Goal: Task Accomplishment & Management: Manage account settings

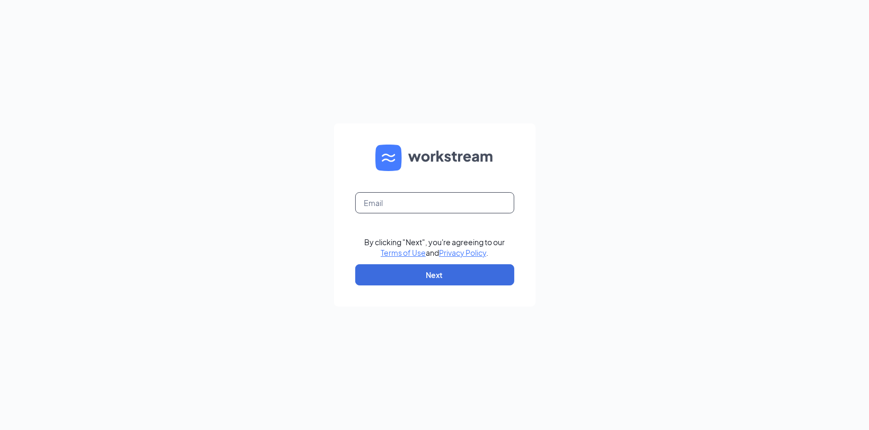
click at [418, 208] on input "text" at bounding box center [434, 202] width 159 height 21
type input "4632popeys@eatoutnow.net"
click at [419, 272] on button "Next" at bounding box center [434, 274] width 159 height 21
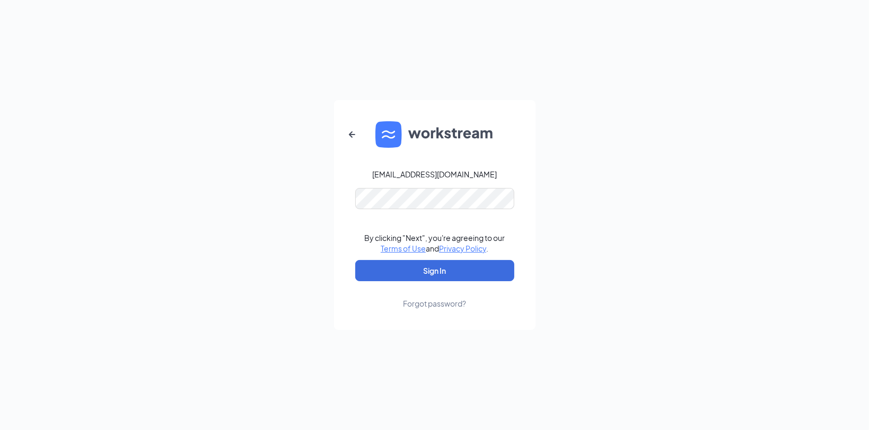
click at [436, 308] on div "Forgot password?" at bounding box center [434, 303] width 63 height 11
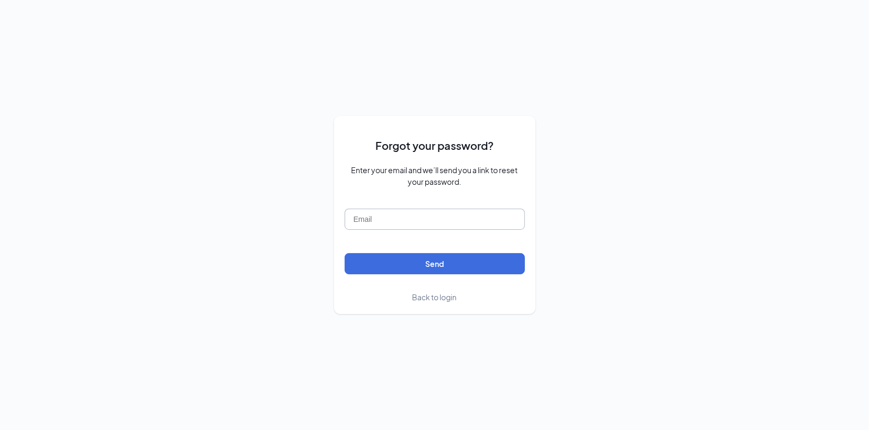
click at [391, 220] on input "text" at bounding box center [435, 219] width 180 height 21
type input "[EMAIL_ADDRESS][DOMAIN_NAME]"
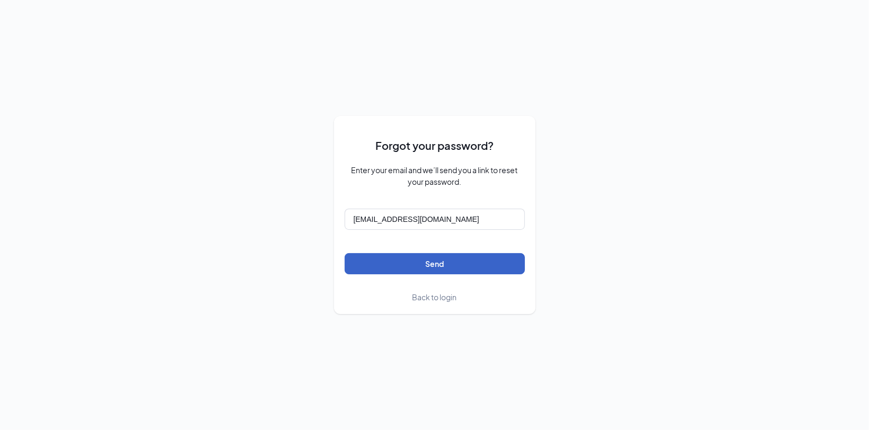
click at [448, 262] on button "Send" at bounding box center [435, 263] width 180 height 21
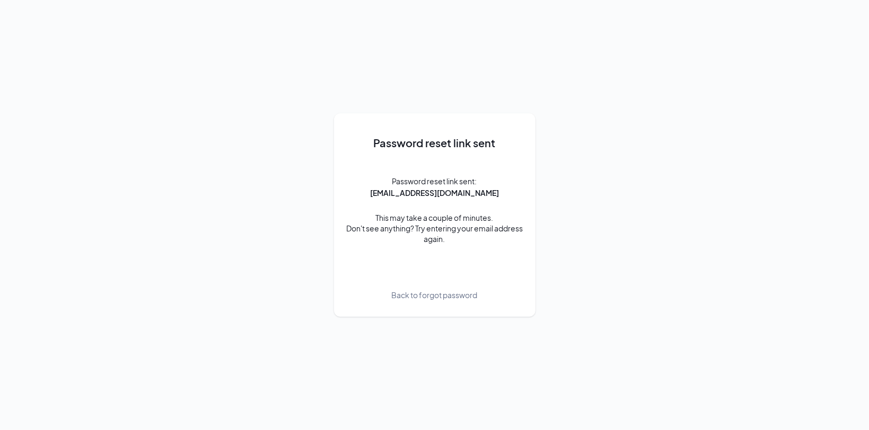
click at [438, 162] on div "Password reset link sent Password reset link sent: [EMAIL_ADDRESS][DOMAIN_NAME]…" at bounding box center [435, 215] width 180 height 182
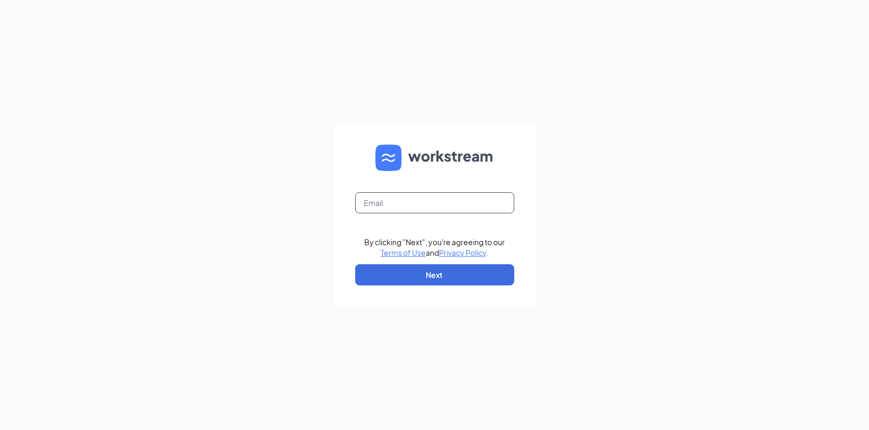
click at [399, 196] on input "text" at bounding box center [434, 202] width 159 height 21
click at [405, 200] on input "text" at bounding box center [434, 202] width 159 height 21
type input "[EMAIL_ADDRESS][DOMAIN_NAME]"
click at [439, 283] on button "Next" at bounding box center [434, 274] width 159 height 21
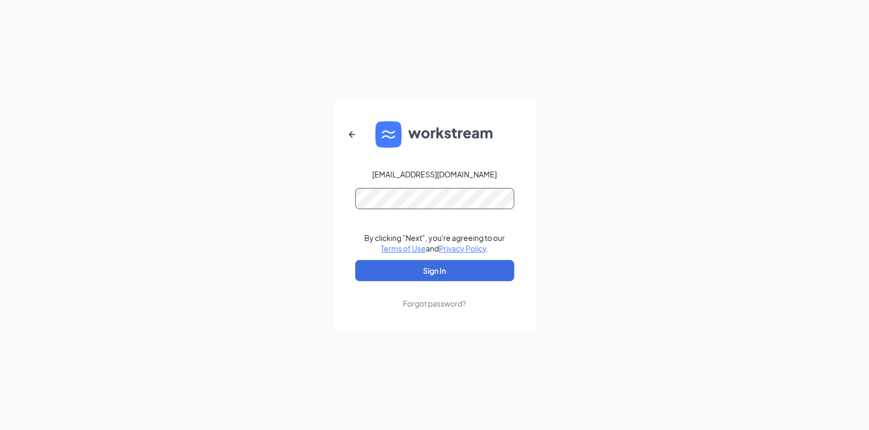
click at [355, 260] on button "Sign In" at bounding box center [434, 270] width 159 height 21
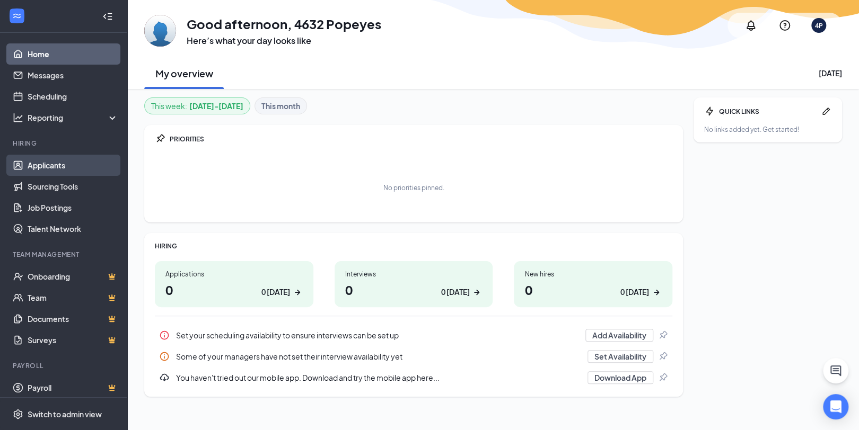
click at [43, 162] on link "Applicants" at bounding box center [73, 165] width 91 height 21
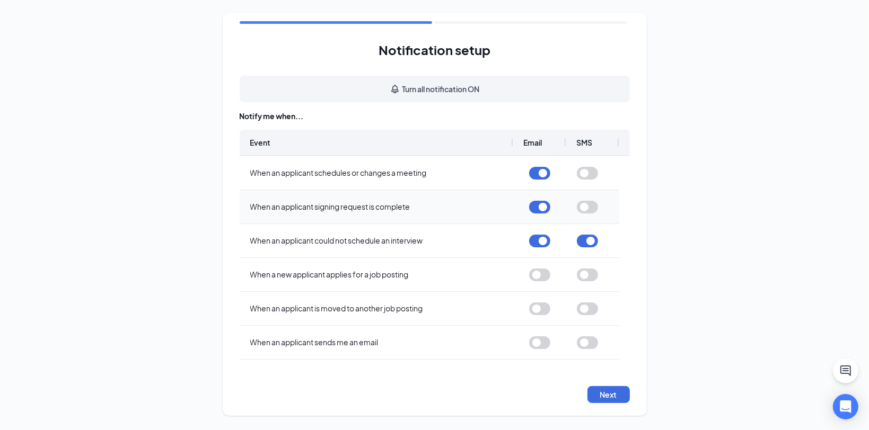
click at [397, 215] on span "When an applicant signing request is complete" at bounding box center [376, 207] width 252 height 32
click at [592, 207] on button "button" at bounding box center [587, 207] width 21 height 13
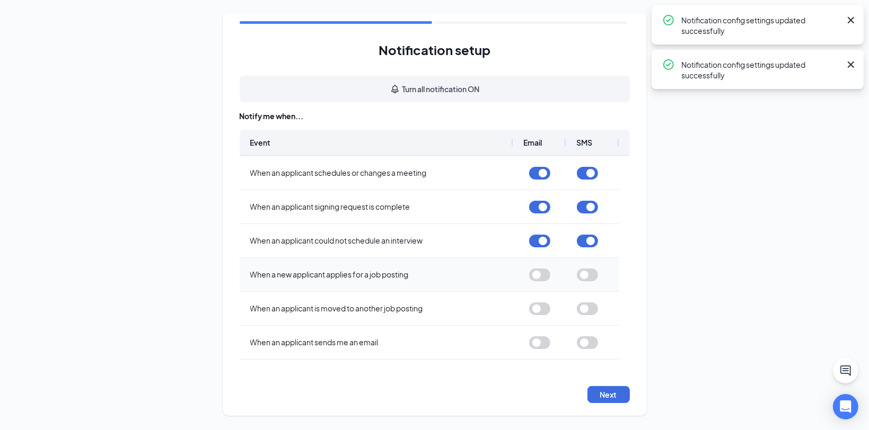
click at [585, 271] on button "button" at bounding box center [587, 275] width 21 height 13
click at [540, 274] on button "button" at bounding box center [539, 275] width 21 height 13
click at [590, 305] on button "button" at bounding box center [587, 309] width 21 height 13
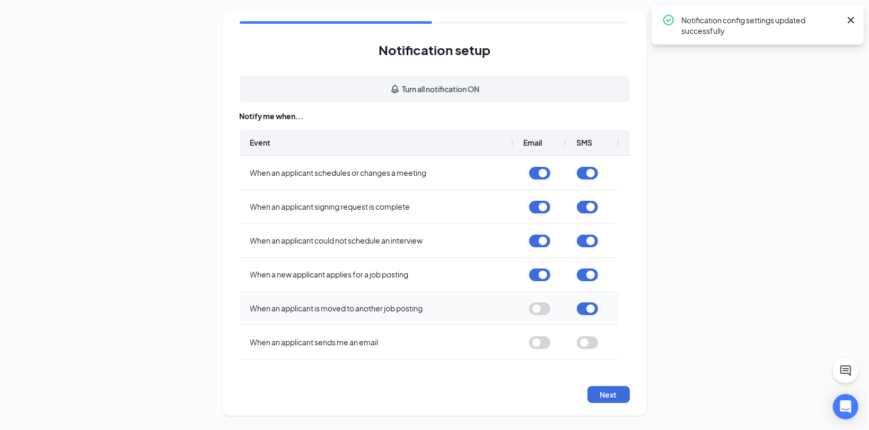
click at [536, 308] on button "button" at bounding box center [539, 309] width 21 height 13
click at [593, 347] on button "button" at bounding box center [587, 343] width 21 height 13
click at [539, 347] on button "button" at bounding box center [539, 343] width 21 height 13
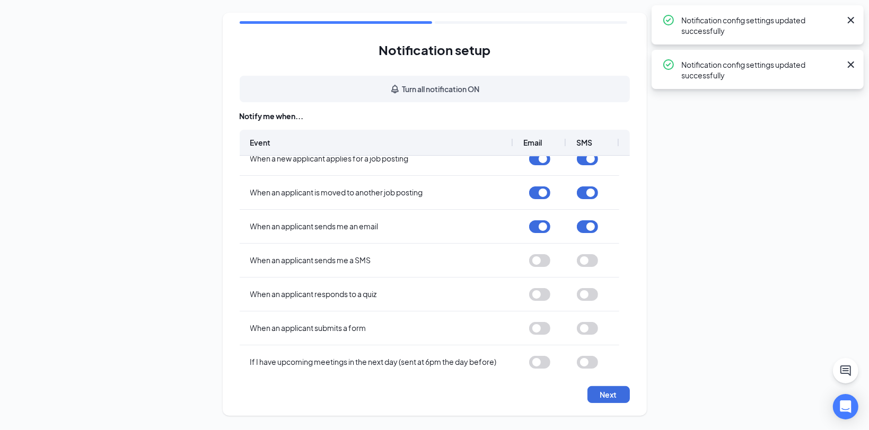
scroll to position [126, 0]
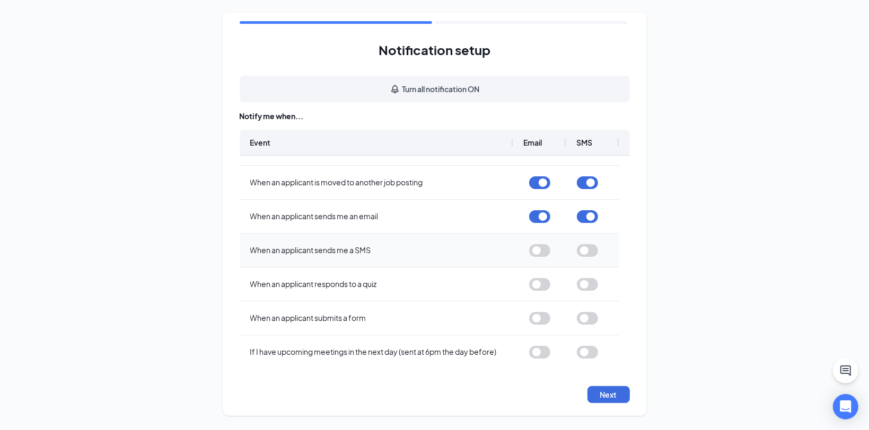
click at [586, 252] on button "button" at bounding box center [587, 250] width 21 height 13
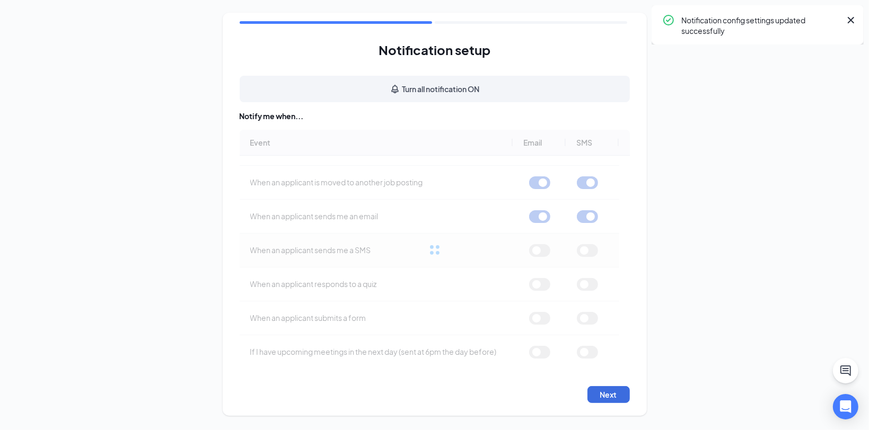
scroll to position [0, 0]
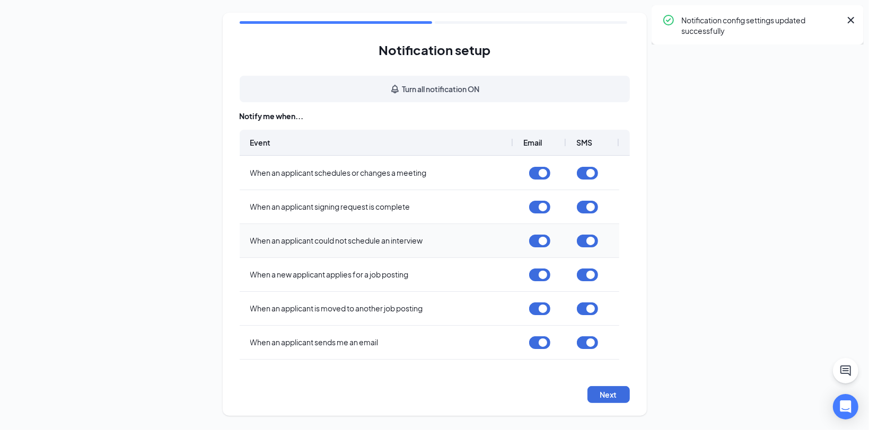
click at [535, 252] on div at bounding box center [539, 241] width 21 height 32
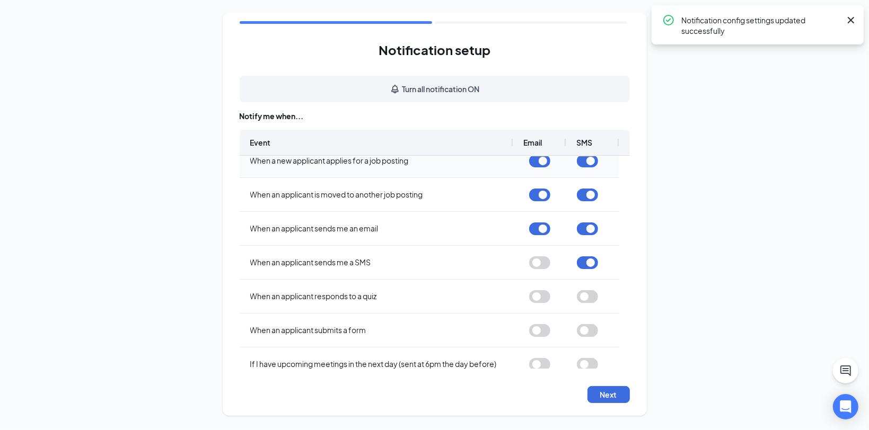
scroll to position [126, 0]
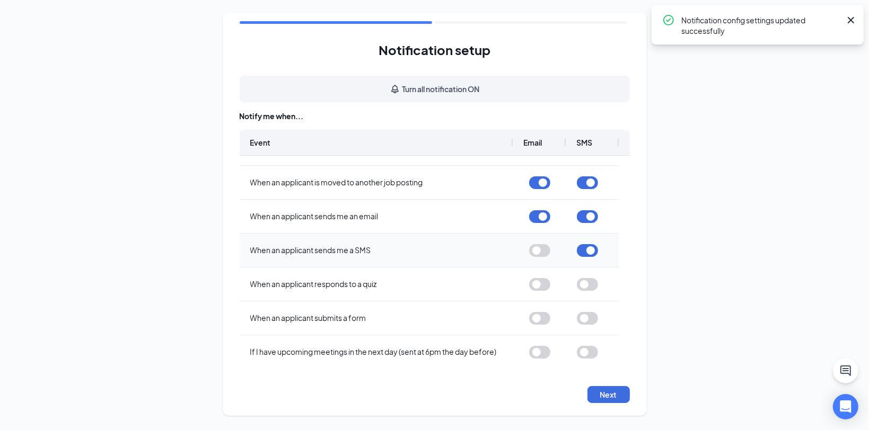
click at [537, 249] on button "button" at bounding box center [539, 250] width 21 height 13
click at [541, 284] on button "button" at bounding box center [539, 284] width 21 height 13
click at [534, 285] on button "button" at bounding box center [539, 284] width 21 height 13
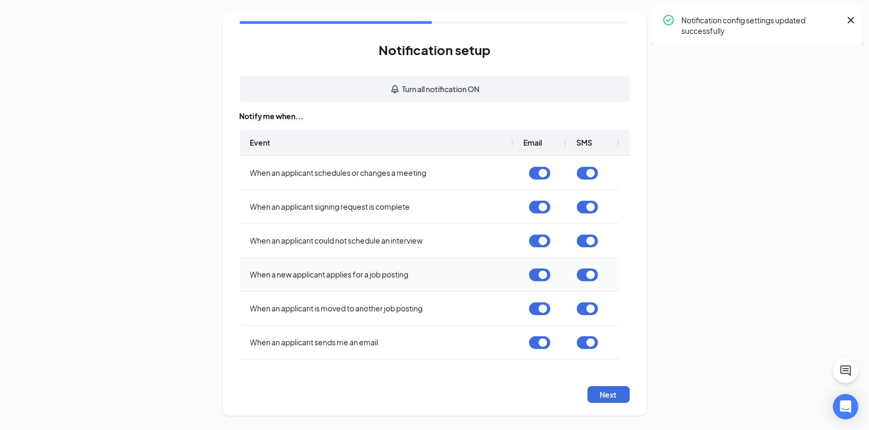
scroll to position [0, 0]
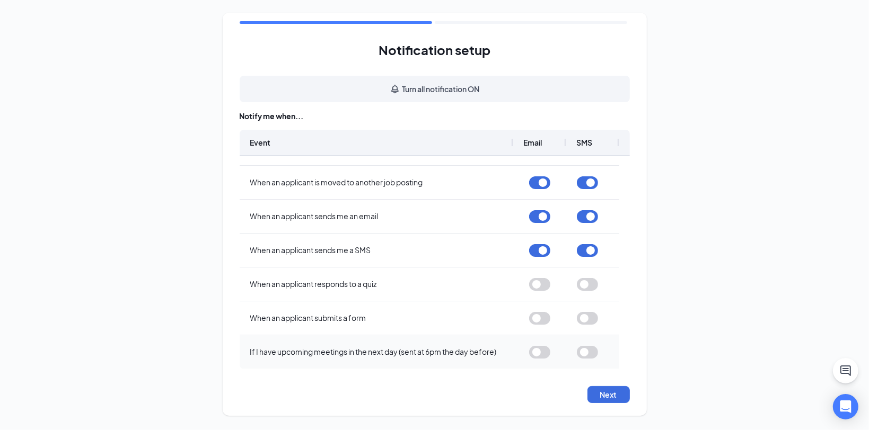
click at [540, 356] on button "button" at bounding box center [539, 352] width 21 height 13
click at [590, 352] on button "button" at bounding box center [587, 352] width 21 height 13
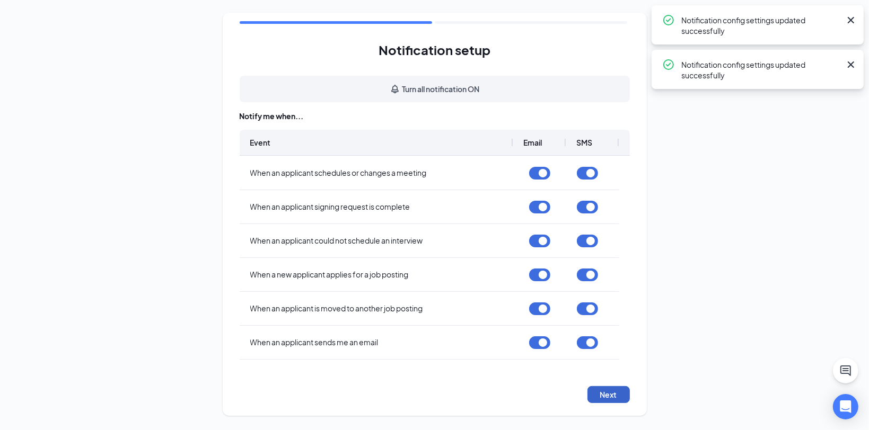
click at [607, 392] on button "Next" at bounding box center [608, 394] width 42 height 17
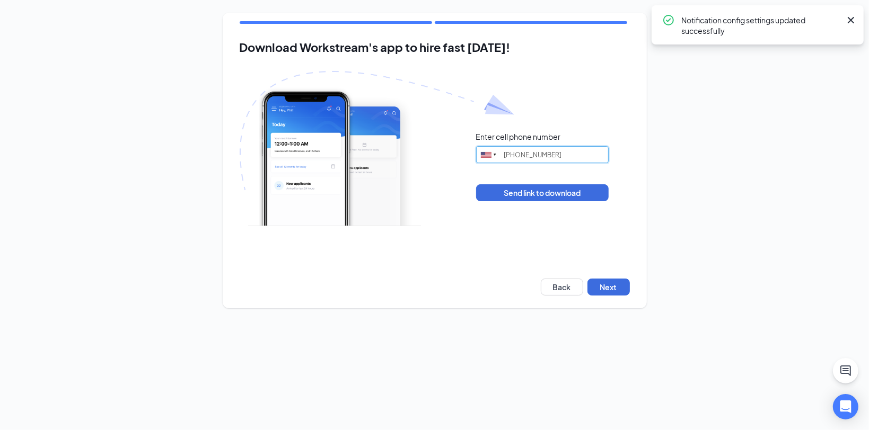
click at [513, 152] on input "[PHONE_NUMBER]" at bounding box center [542, 154] width 133 height 17
drag, startPoint x: 567, startPoint y: 151, endPoint x: 320, endPoint y: 179, distance: 248.1
click at [320, 179] on div "Enter cell phone number [GEOGRAPHIC_DATA] + 1 [GEOGRAPHIC_DATA] + 65 [GEOGRAPHI…" at bounding box center [435, 166] width 390 height 191
type input "3465275561"
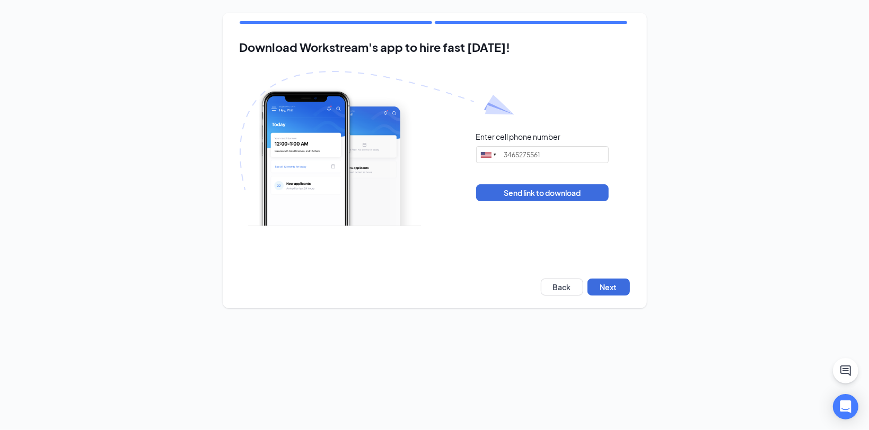
drag, startPoint x: 78, startPoint y: 229, endPoint x: 72, endPoint y: 232, distance: 6.4
click at [72, 232] on div "Download Workstream's app to hire fast [DATE]! Enter cell phone number [GEOGRAP…" at bounding box center [434, 160] width 869 height 321
click at [525, 198] on button "Send link to download" at bounding box center [542, 192] width 133 height 17
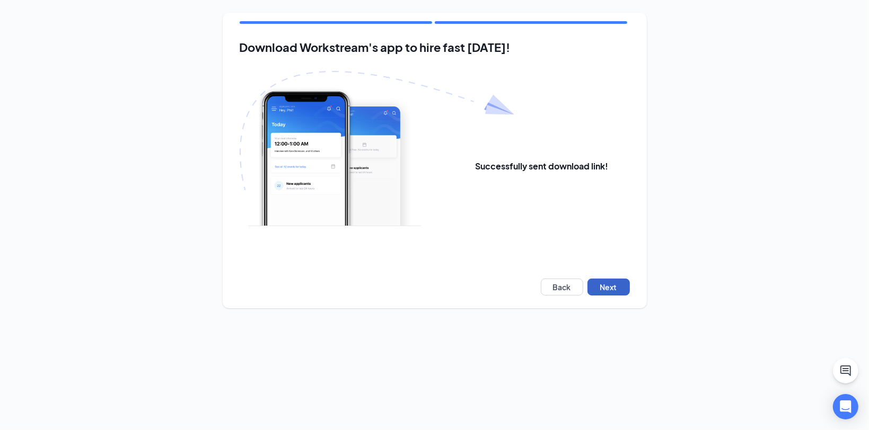
click at [614, 290] on button "Next" at bounding box center [608, 287] width 42 height 17
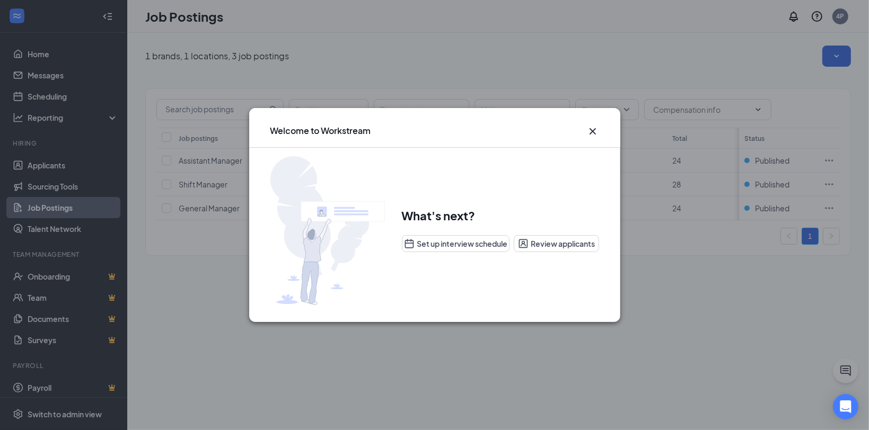
click at [589, 133] on icon "Cross" at bounding box center [592, 131] width 13 height 13
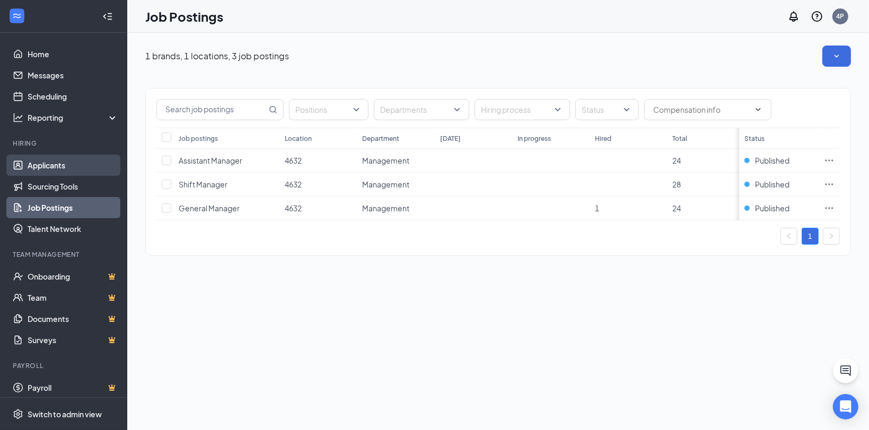
click at [31, 162] on link "Applicants" at bounding box center [73, 165] width 91 height 21
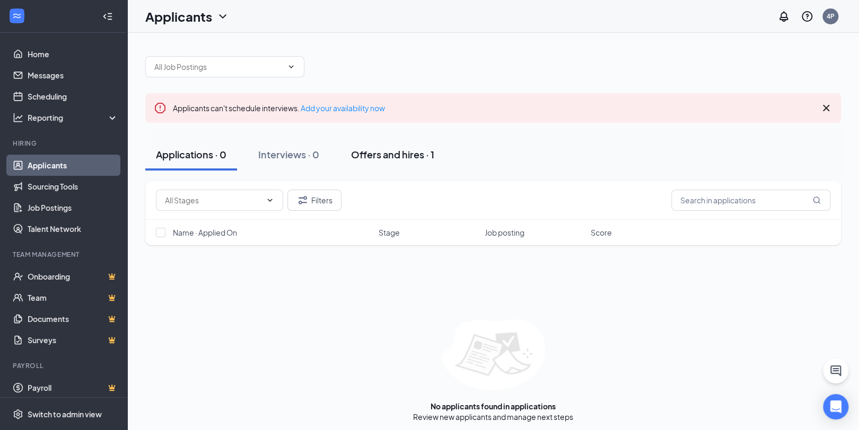
click at [367, 148] on div "Offers and hires · 1" at bounding box center [392, 154] width 83 height 13
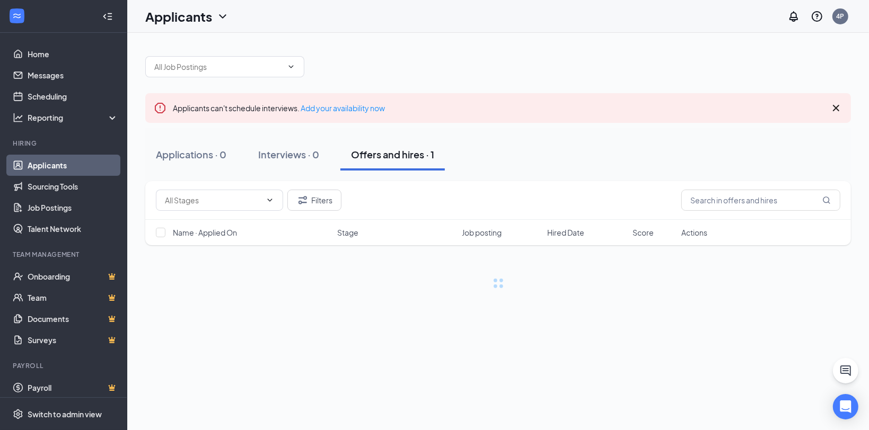
click at [370, 151] on div "Offers and hires · 1" at bounding box center [392, 154] width 83 height 13
